Goal: Navigation & Orientation: Find specific page/section

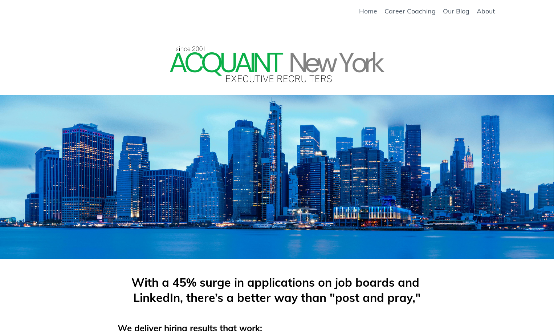
click at [368, 11] on link "Home" at bounding box center [368, 11] width 18 height 8
click at [411, 11] on link "Career Coaching" at bounding box center [409, 11] width 51 height 8
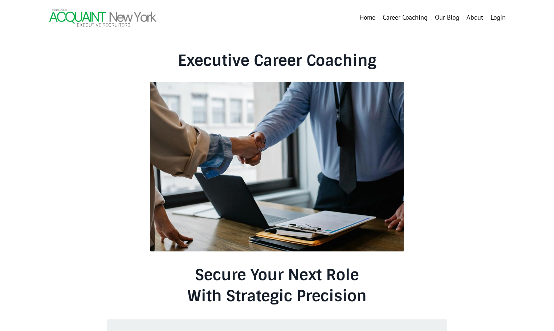
click at [500, 17] on link "Login" at bounding box center [497, 17] width 15 height 8
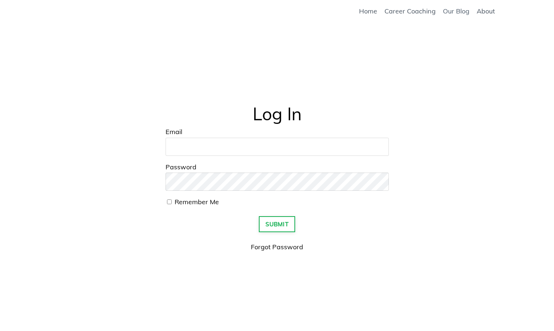
click at [461, 12] on link "Our Blog" at bounding box center [456, 11] width 26 height 8
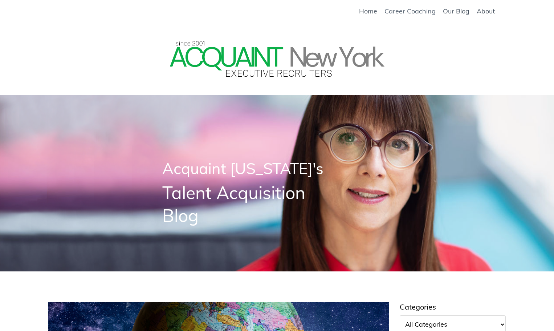
click at [408, 12] on link "Career Coaching" at bounding box center [409, 11] width 51 height 8
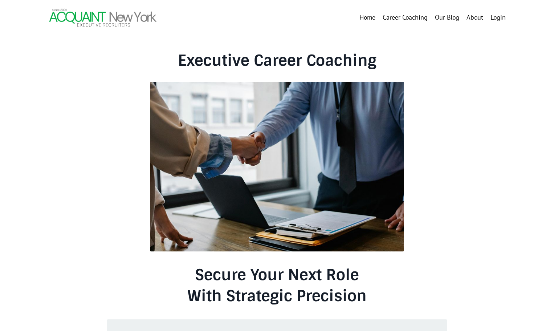
click at [364, 17] on link "Home" at bounding box center [367, 17] width 16 height 11
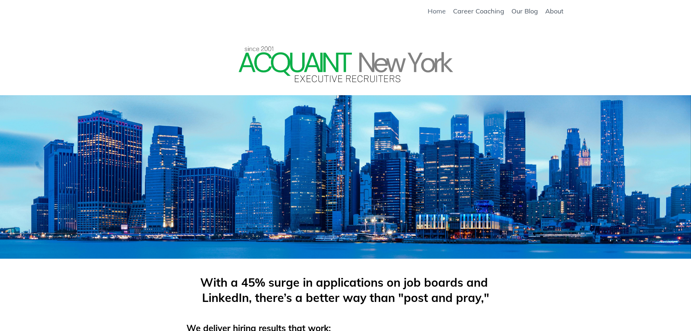
click at [435, 11] on link "Home" at bounding box center [437, 11] width 18 height 8
